Goal: Task Accomplishment & Management: Manage account settings

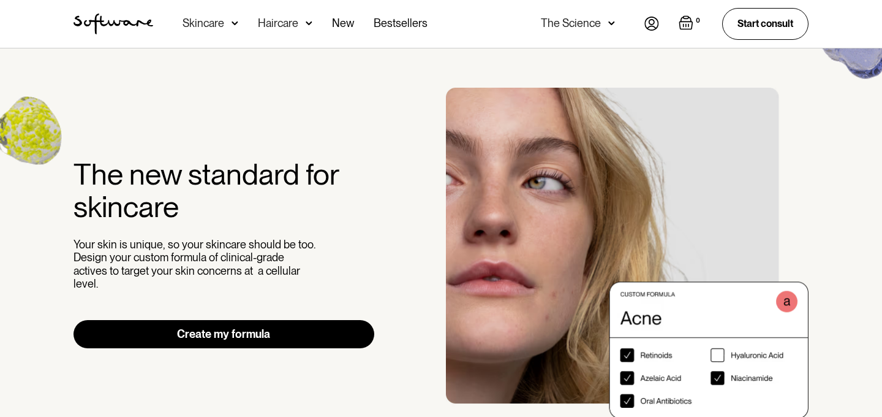
click at [646, 20] on img at bounding box center [652, 24] width 15 height 14
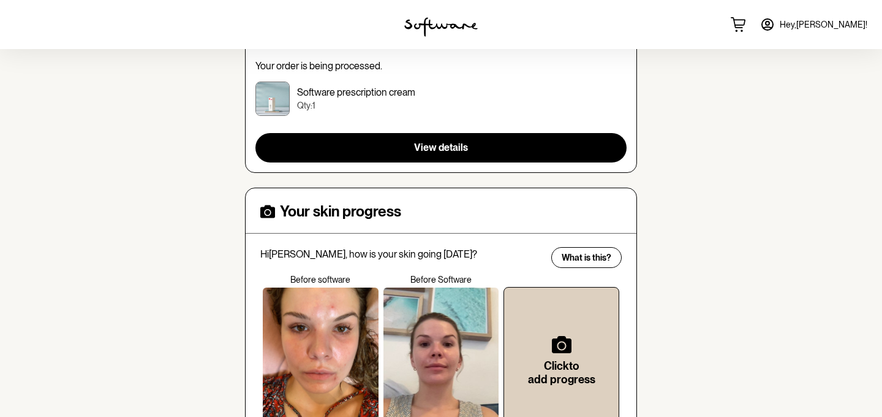
scroll to position [233, 0]
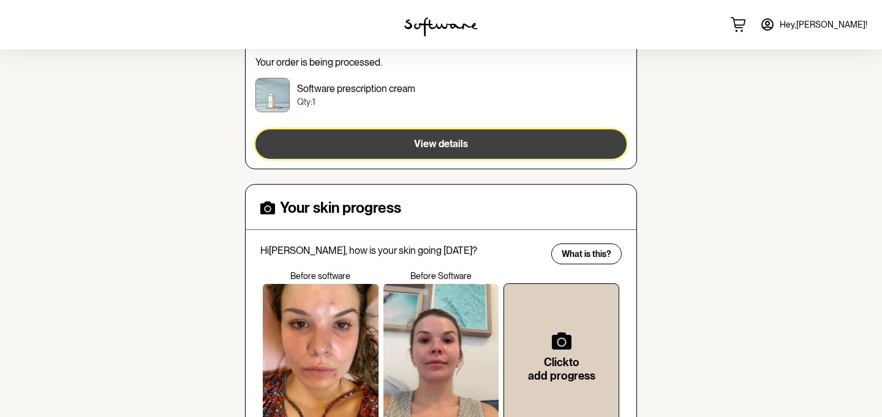
click at [436, 146] on span "View details" at bounding box center [441, 144] width 54 height 12
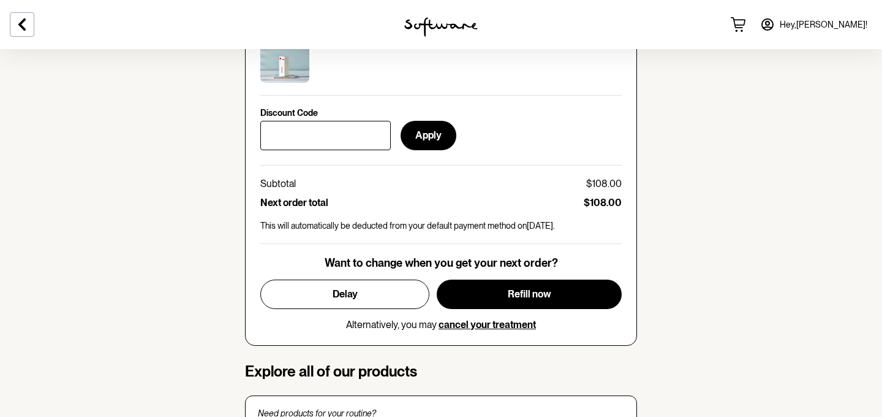
scroll to position [610, 0]
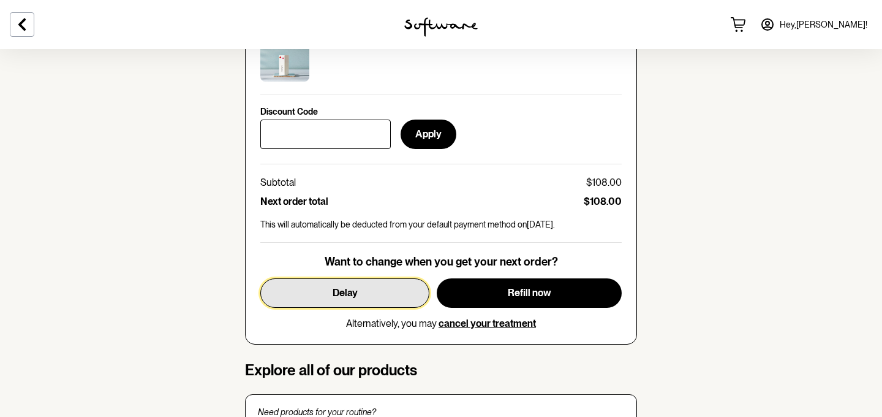
click at [346, 290] on span "Delay" at bounding box center [345, 293] width 25 height 12
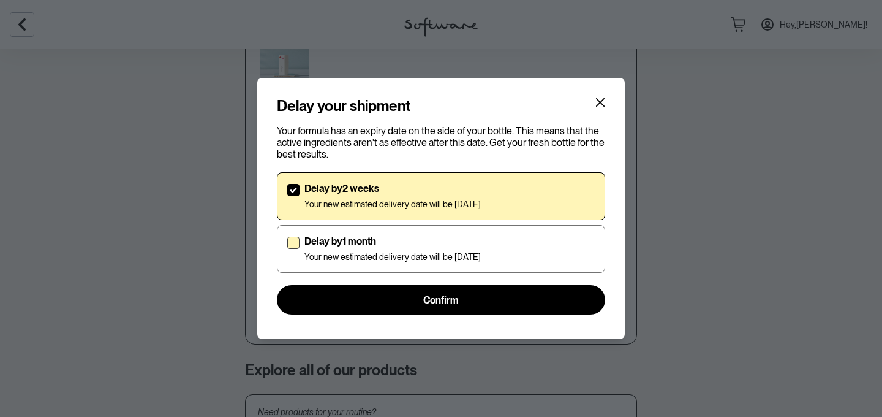
click at [422, 250] on div "Delay by 1 month Your new estimated delivery date will be [DATE]" at bounding box center [393, 248] width 176 height 27
click at [287, 249] on input "Delay by 1 month Your new estimated delivery date will be [DATE]" at bounding box center [287, 249] width 1 height 1
checkbox input "true"
checkbox input "false"
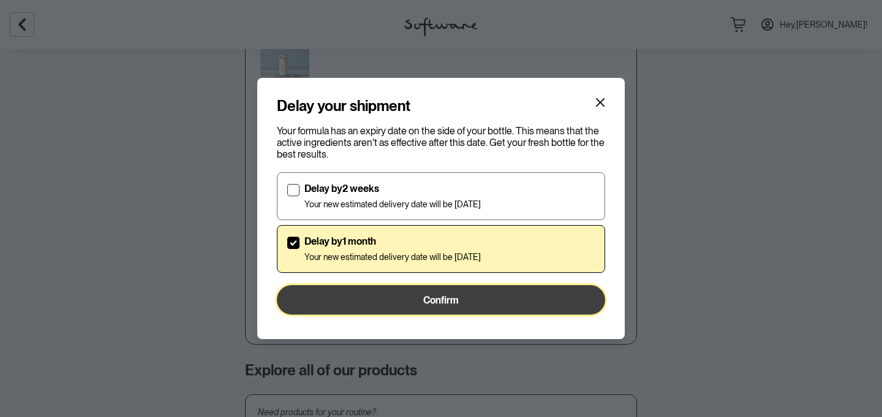
click at [441, 302] on span "Confirm" at bounding box center [441, 300] width 36 height 12
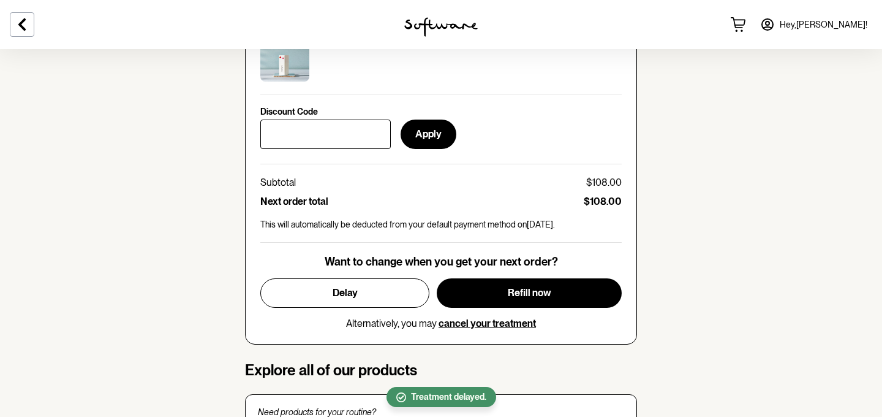
click at [659, 236] on section "skin Your personalised skin treatment Treatment plan: [MEDICAL_DATA] 0.05% + [M…" at bounding box center [441, 314] width 882 height 1750
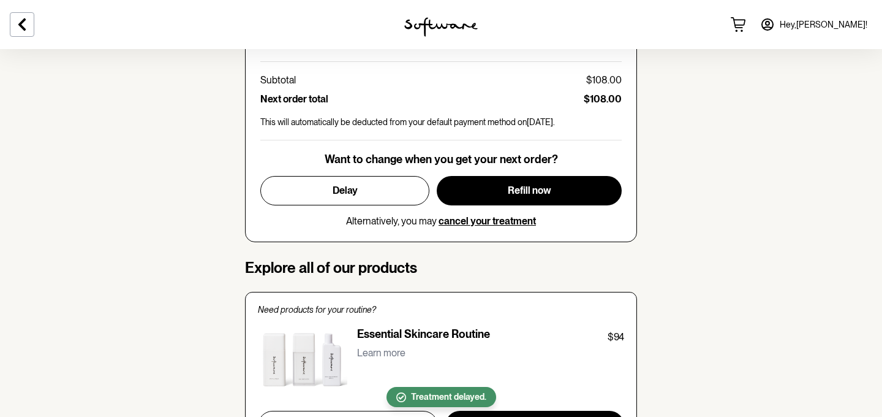
click at [662, 279] on section "skin Your personalised skin treatment Treatment plan: [MEDICAL_DATA] 0.05% + [M…" at bounding box center [441, 211] width 882 height 1750
click at [190, 234] on section "skin Your personalised skin treatment Treatment plan: [MEDICAL_DATA] 0.05% + [M…" at bounding box center [441, 211] width 882 height 1750
click at [202, 286] on section "skin Your personalised skin treatment Treatment plan: [MEDICAL_DATA] 0.05% + [M…" at bounding box center [441, 211] width 882 height 1750
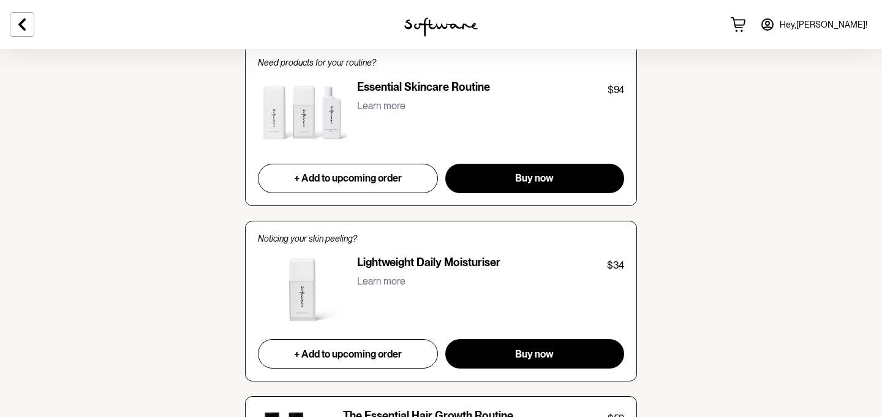
scroll to position [987, 0]
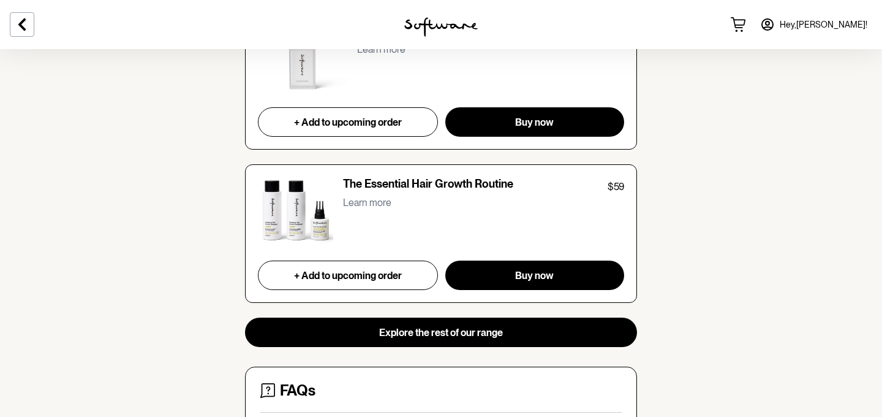
scroll to position [845, 0]
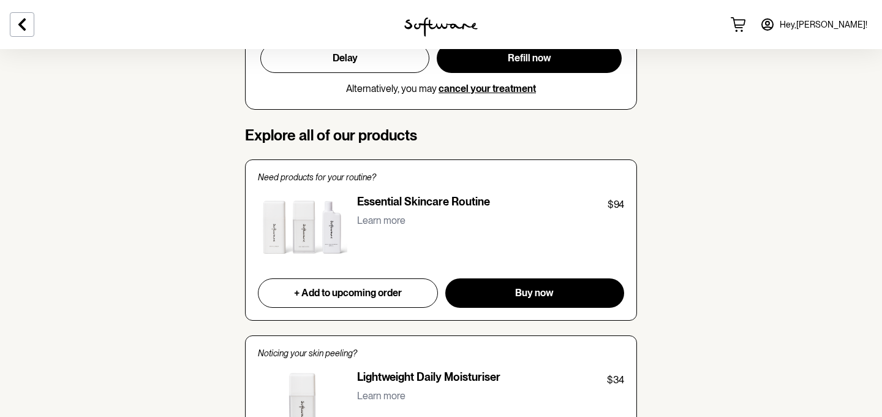
click at [223, 234] on section "skin Your personalised skin treatment Treatment plan: [MEDICAL_DATA] 0.05% + [M…" at bounding box center [441, 79] width 882 height 1750
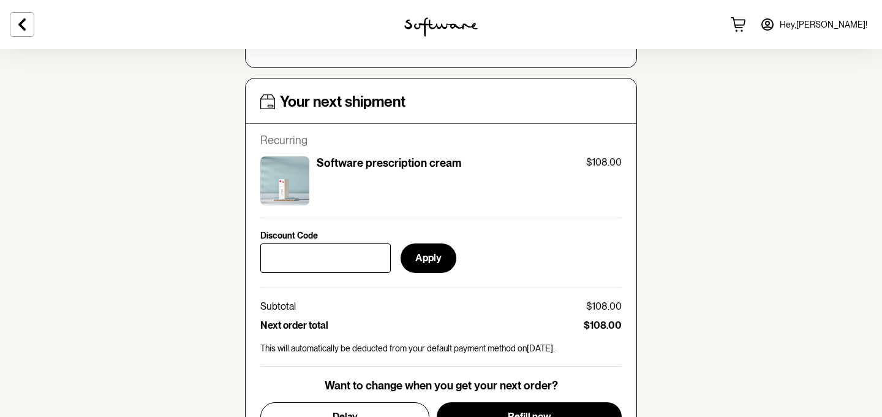
scroll to position [0, 0]
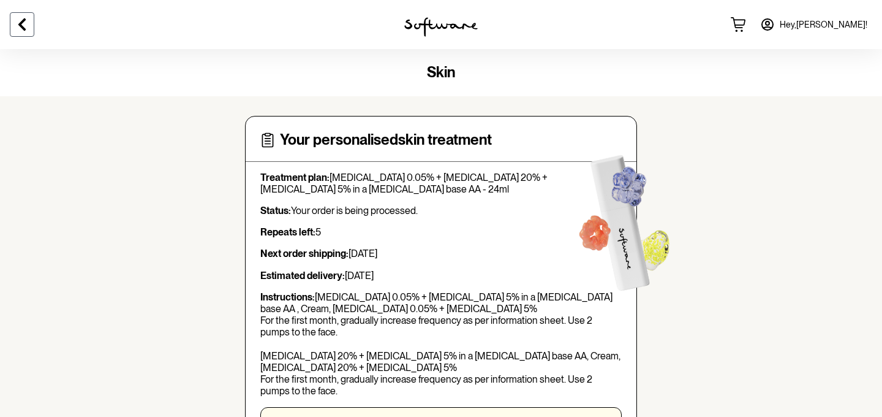
click at [16, 19] on icon at bounding box center [22, 24] width 15 height 15
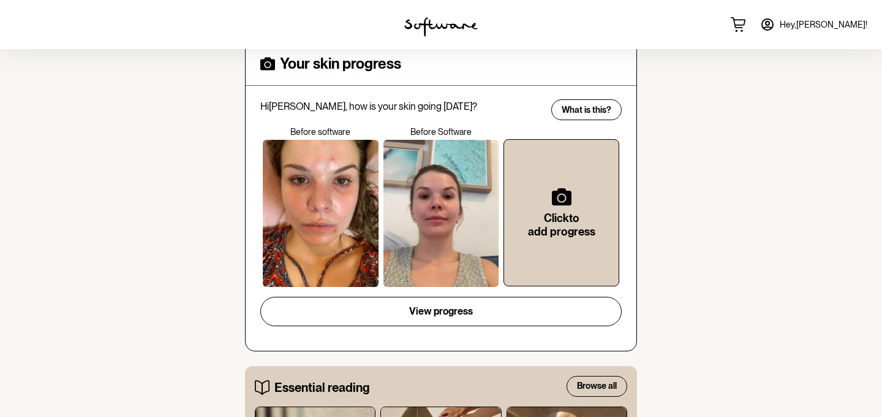
scroll to position [324, 0]
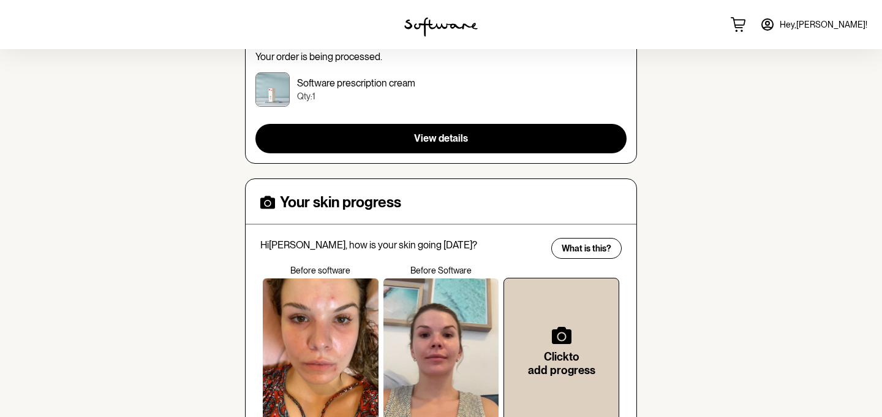
scroll to position [225, 0]
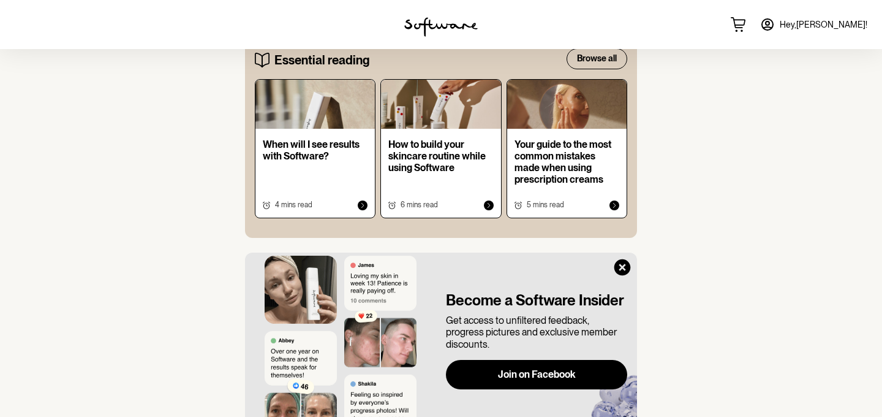
scroll to position [711, 0]
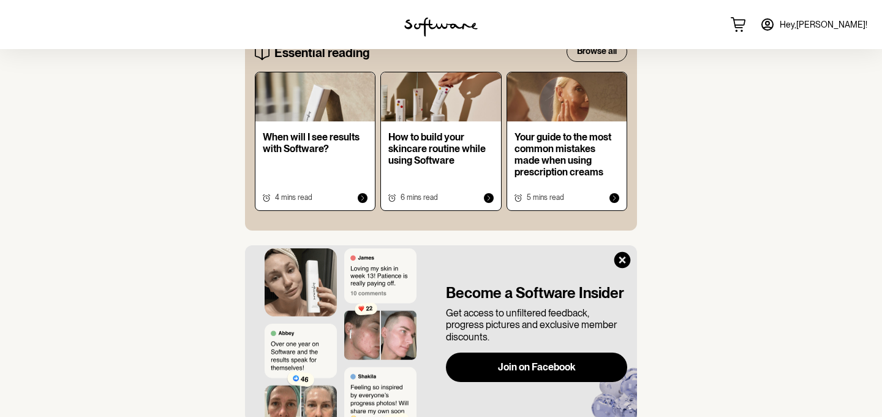
click at [649, 183] on div "home treatment discover support Welcome [PERSON_NAME] Skin Your order is on the…" at bounding box center [441, 46] width 882 height 1416
click at [651, 205] on div "home treatment discover support Welcome [PERSON_NAME] Skin Your order is on the…" at bounding box center [441, 46] width 882 height 1416
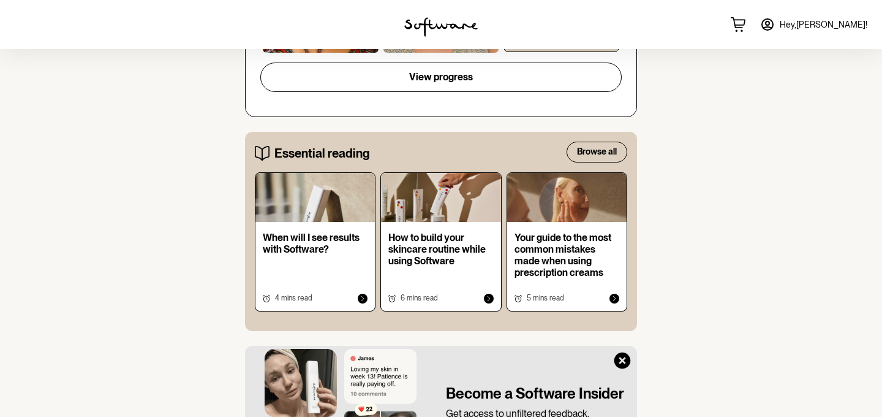
click at [649, 224] on div "home treatment discover support Welcome [PERSON_NAME] Skin Your order is on the…" at bounding box center [441, 146] width 882 height 1416
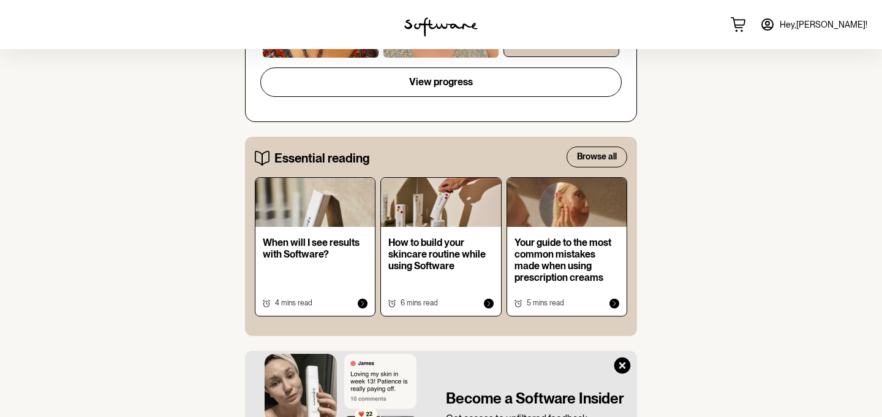
scroll to position [607, 0]
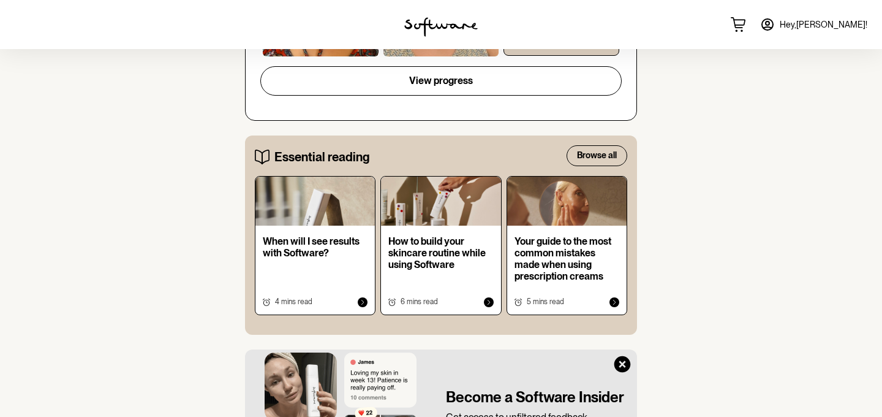
click at [647, 205] on div "home treatment discover support Welcome [PERSON_NAME] Skin Your order is on the…" at bounding box center [441, 150] width 882 height 1416
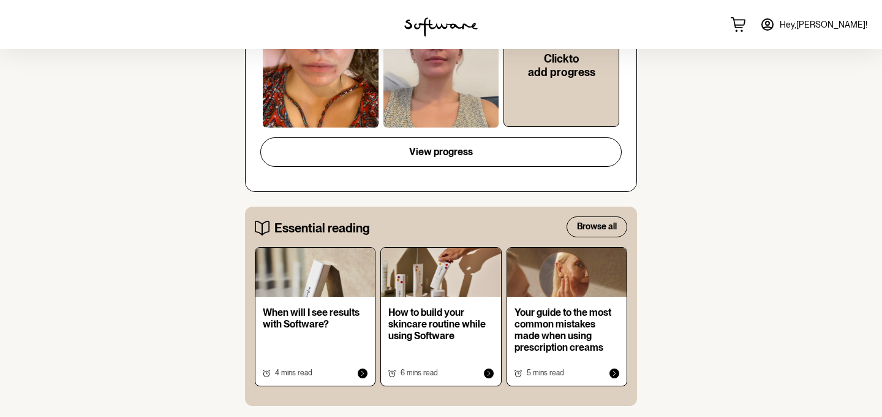
scroll to position [531, 0]
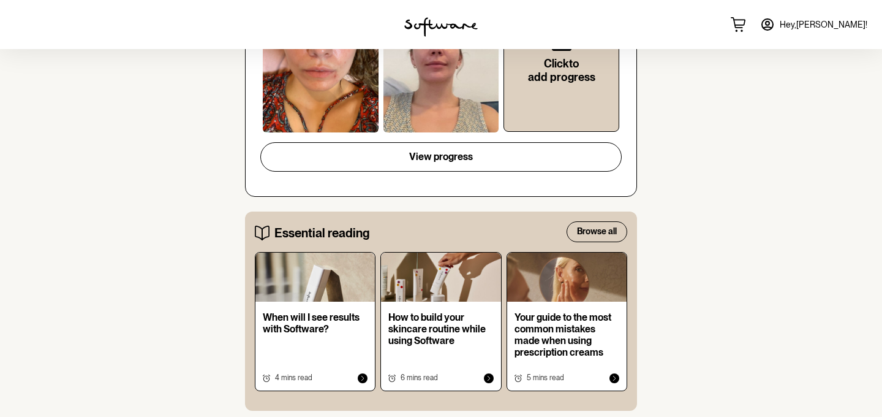
click at [648, 245] on div "home treatment discover support Welcome [PERSON_NAME] Skin Your order is on the…" at bounding box center [441, 226] width 882 height 1416
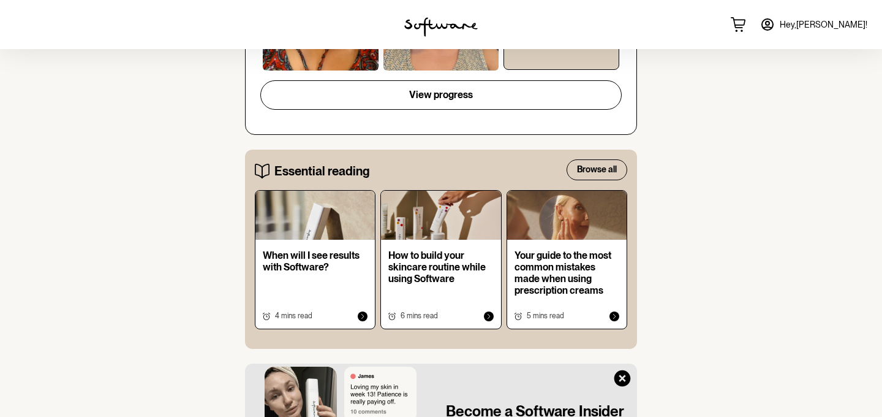
scroll to position [594, 0]
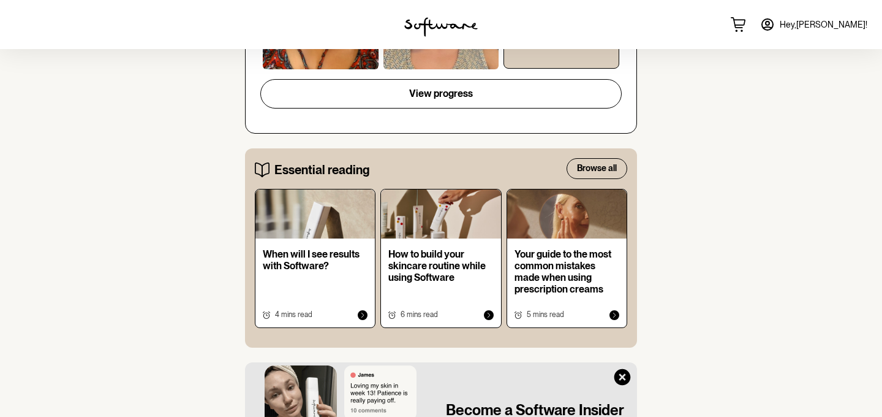
click at [648, 210] on div "home treatment discover support Welcome [PERSON_NAME] Skin Your order is on the…" at bounding box center [441, 163] width 882 height 1416
click at [643, 214] on section "Welcome [PERSON_NAME] Skin Your order is on the way Treatment plan: [MEDICAL_DA…" at bounding box center [441, 180] width 412 height 1379
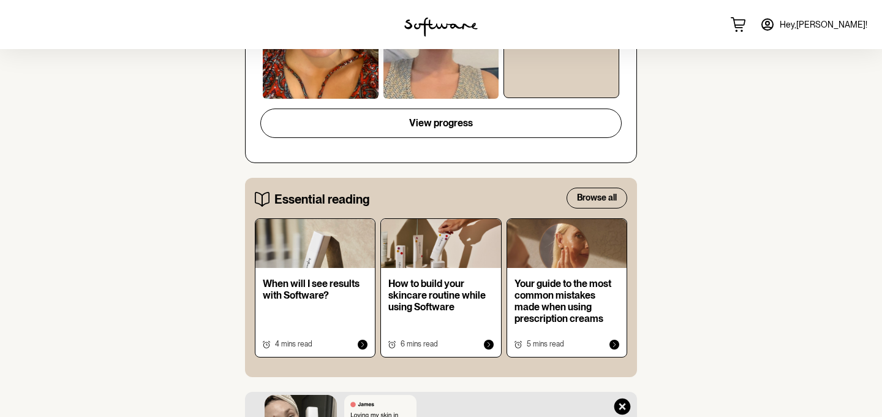
scroll to position [566, 0]
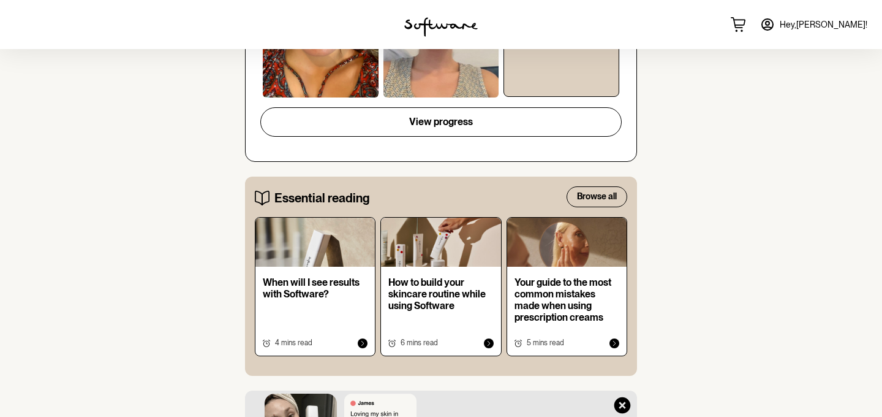
click at [646, 195] on section "Welcome [PERSON_NAME] Skin Your order is on the way Treatment plan: [MEDICAL_DA…" at bounding box center [441, 209] width 412 height 1379
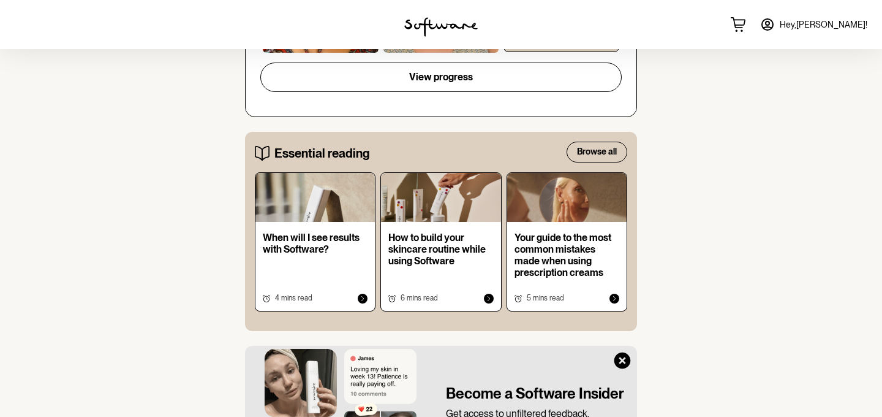
scroll to position [613, 0]
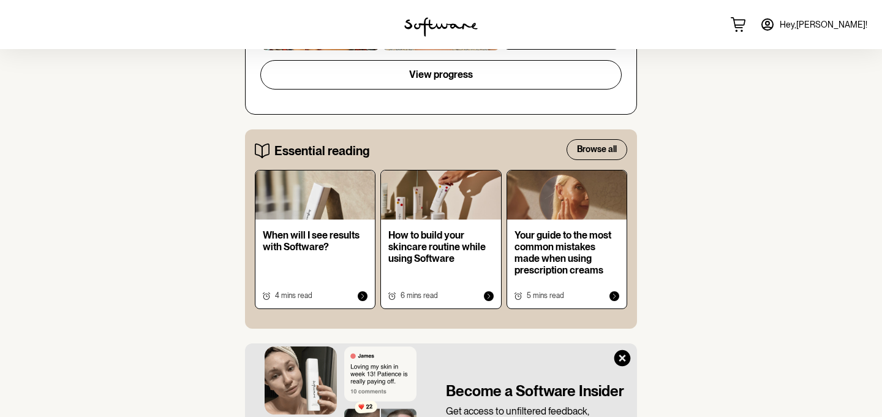
click at [644, 209] on section "Welcome [PERSON_NAME] Skin Your order is on the way Treatment plan: [MEDICAL_DA…" at bounding box center [441, 161] width 412 height 1379
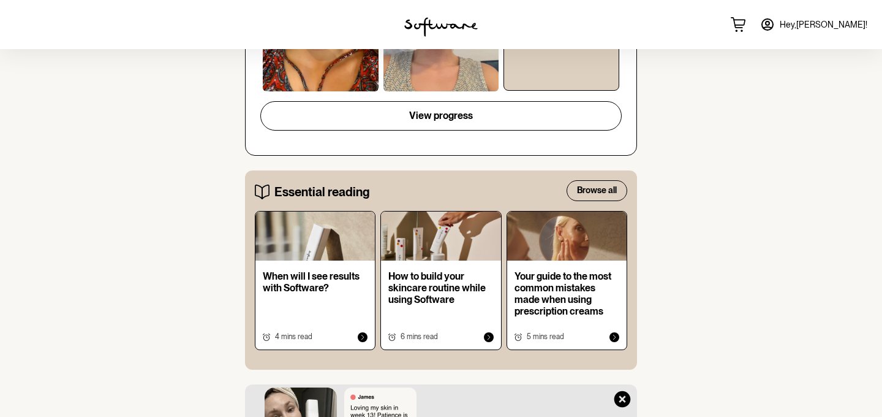
scroll to position [509, 0]
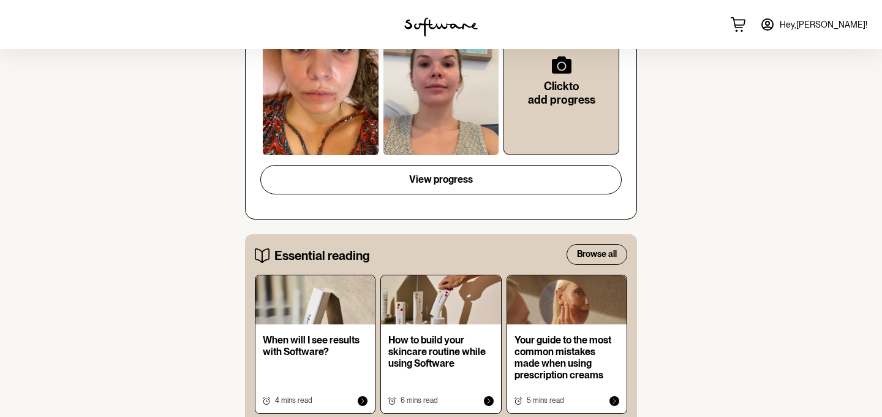
click at [647, 186] on section "Welcome [PERSON_NAME] Skin Your order is on the way Treatment plan: [MEDICAL_DA…" at bounding box center [441, 266] width 412 height 1379
click at [648, 228] on div "home treatment discover support Welcome [PERSON_NAME] Skin Your order is on the…" at bounding box center [441, 248] width 882 height 1416
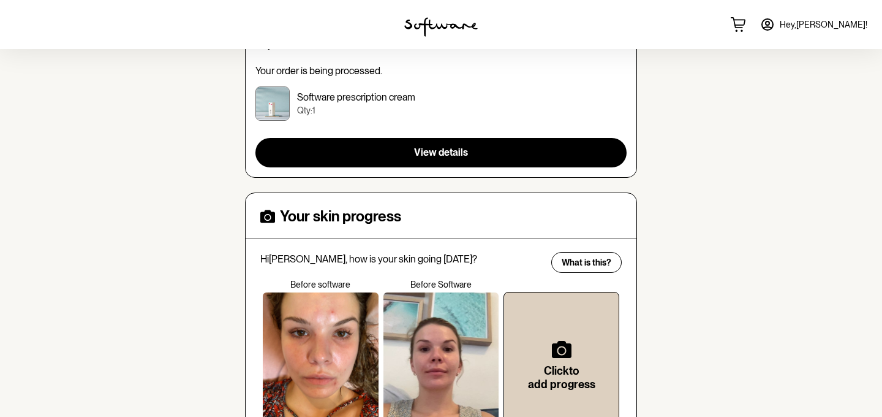
scroll to position [0, 0]
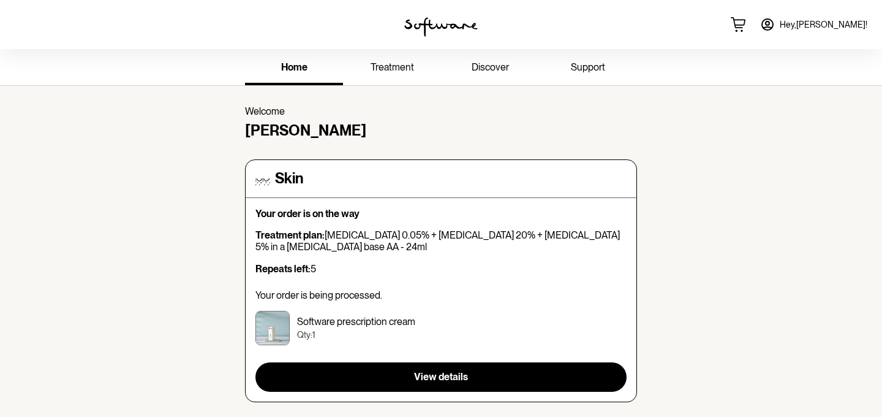
click at [380, 64] on span "treatment" at bounding box center [393, 67] width 44 height 12
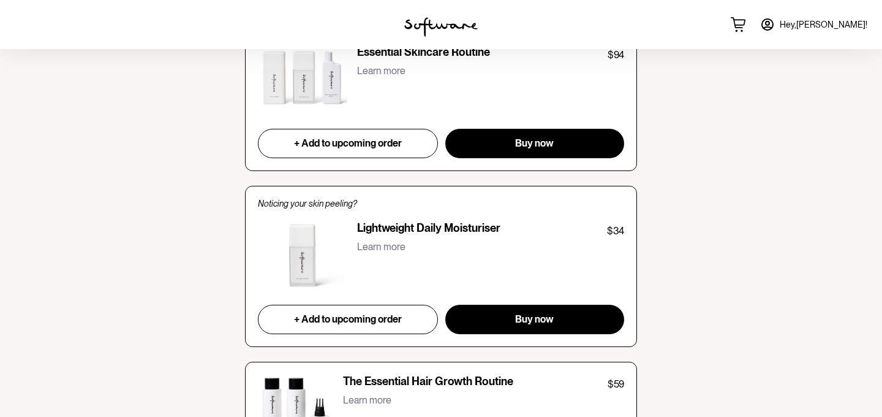
scroll to position [988, 0]
